Goal: Task Accomplishment & Management: Complete application form

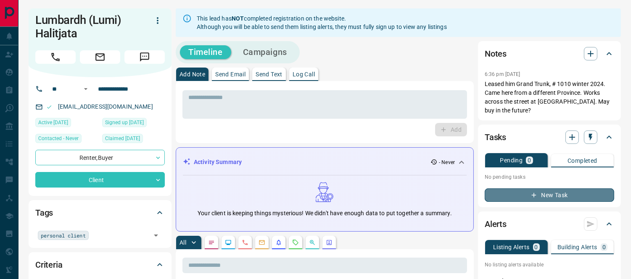
click at [547, 192] on button "New Task" at bounding box center [548, 195] width 129 height 13
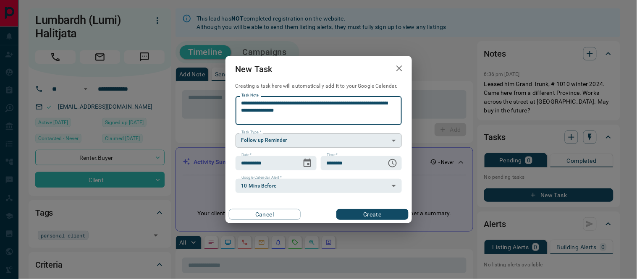
type textarea "**********"
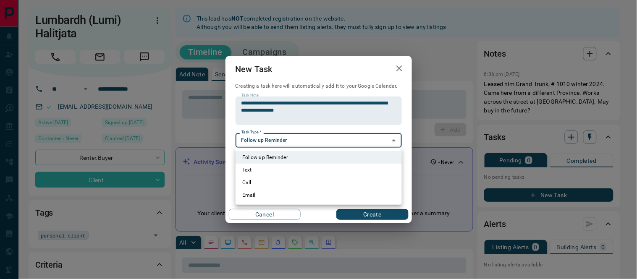
click at [245, 182] on li "Call" at bounding box center [319, 182] width 166 height 13
type input "**********"
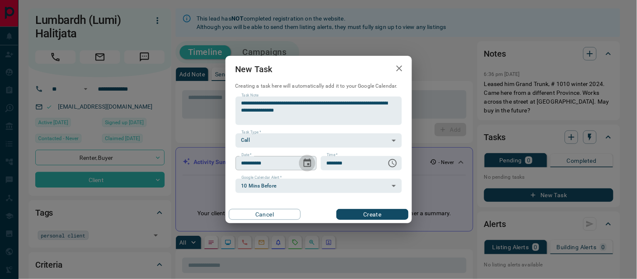
click at [306, 164] on icon "Choose date, selected date is Aug 17, 2025" at bounding box center [307, 163] width 10 height 10
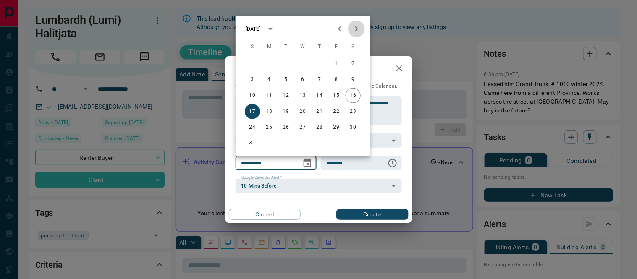
click at [355, 29] on icon "Next month" at bounding box center [357, 29] width 10 height 10
click at [300, 94] on button "15" at bounding box center [302, 95] width 15 height 15
type input "**********"
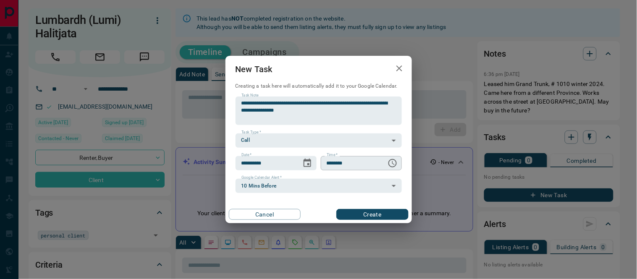
click at [390, 164] on icon "Choose time, selected time is 6:00 AM" at bounding box center [393, 163] width 10 height 10
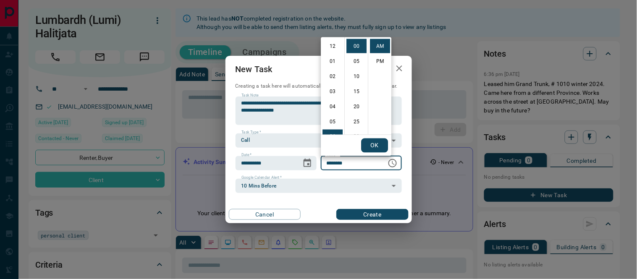
scroll to position [90, 0]
click at [334, 90] on li "09" at bounding box center [333, 92] width 20 height 14
type input "********"
click at [367, 148] on button "OK" at bounding box center [374, 146] width 27 height 14
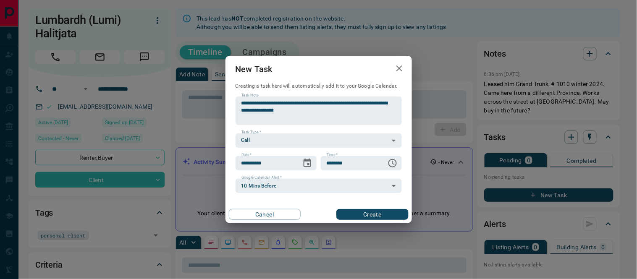
click at [360, 215] on button "Create" at bounding box center [372, 214] width 72 height 11
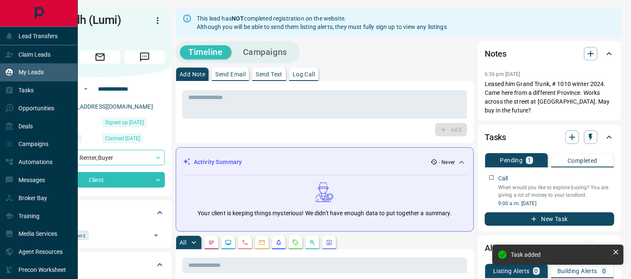
click at [32, 68] on div "My Leads" at bounding box center [24, 73] width 39 height 14
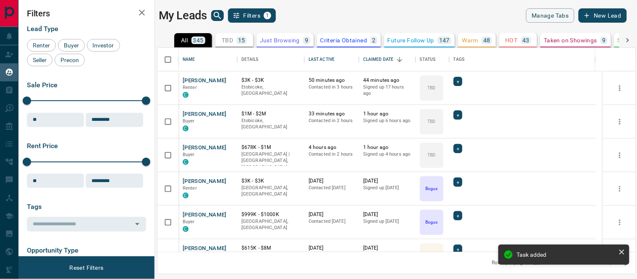
scroll to position [197, 471]
click at [214, 14] on icon "search button" at bounding box center [217, 15] width 7 height 7
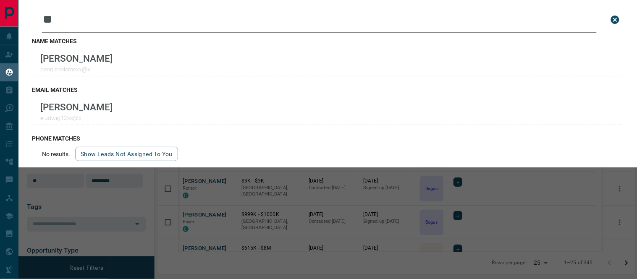
type input "*"
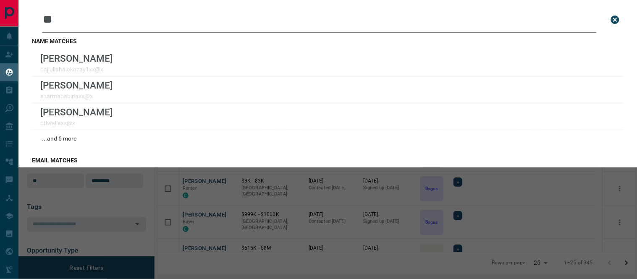
type input "*"
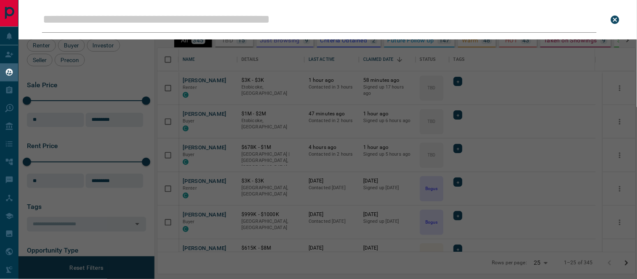
click at [611, 15] on icon "close search bar" at bounding box center [615, 20] width 10 height 10
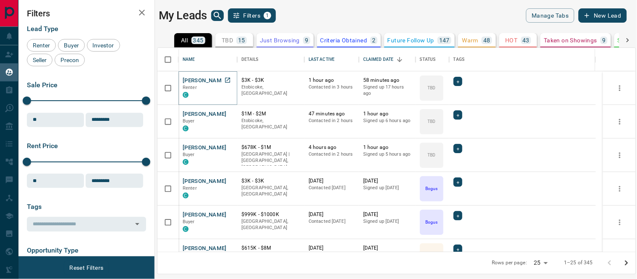
click at [195, 78] on button "[PERSON_NAME]" at bounding box center [205, 81] width 44 height 8
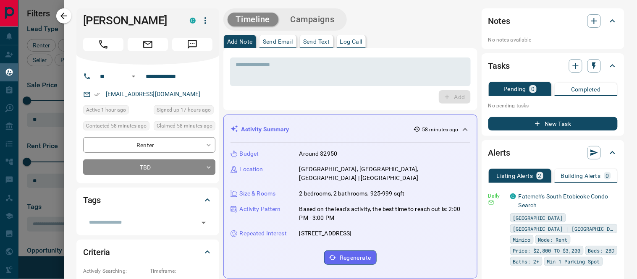
scroll to position [187, 0]
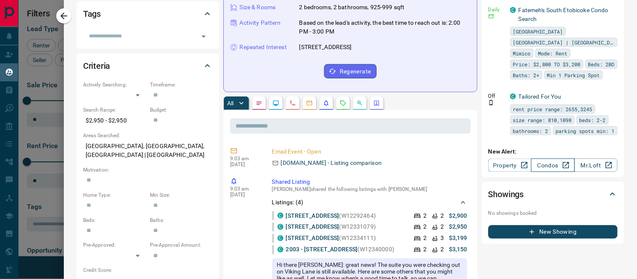
click at [538, 167] on link "Condos" at bounding box center [552, 165] width 43 height 13
click at [64, 18] on icon "button" at bounding box center [64, 16] width 10 height 10
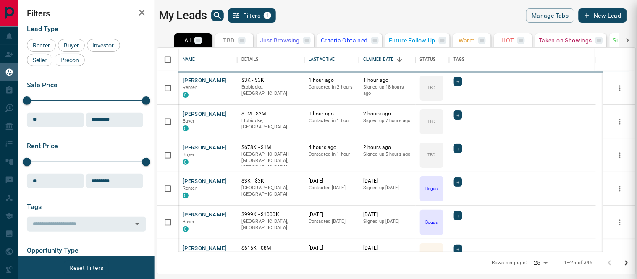
click at [64, 15] on div at bounding box center [318, 139] width 637 height 279
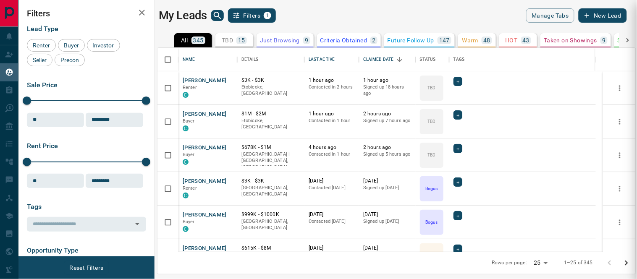
scroll to position [0, 0]
click at [213, 20] on icon "search button" at bounding box center [218, 16] width 10 height 10
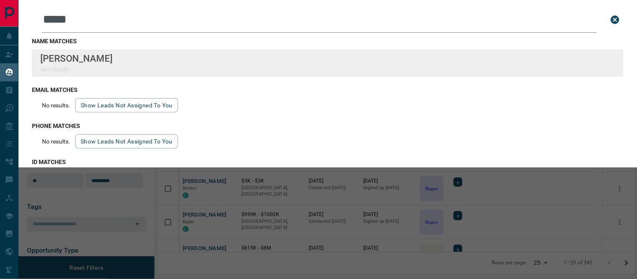
type input "*****"
